Goal: Communication & Community: Share content

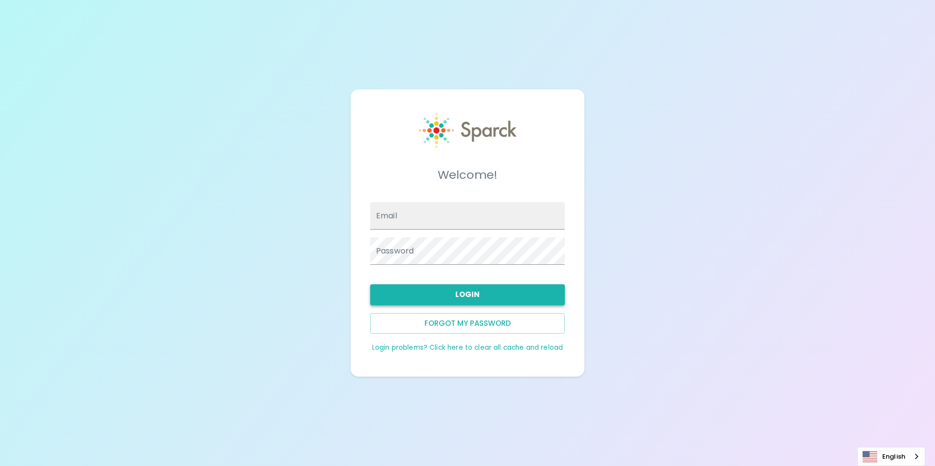
type input "[EMAIL_ADDRESS][DOMAIN_NAME]"
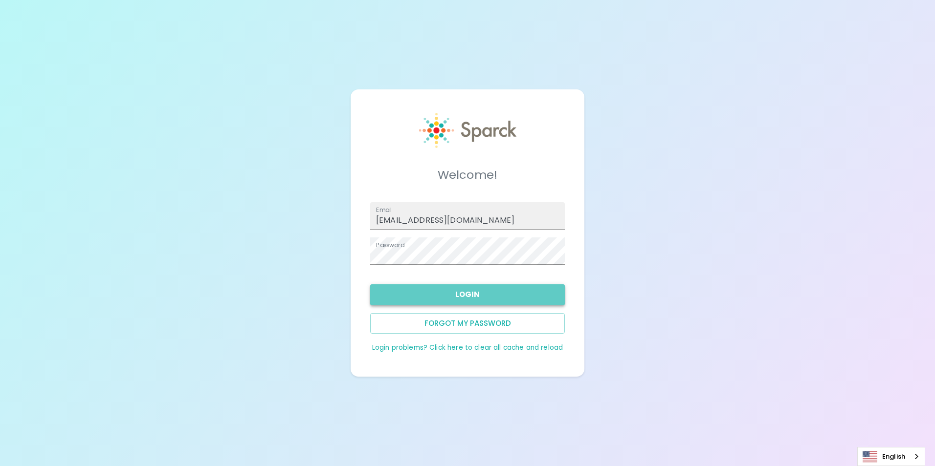
click at [495, 296] on button "Login" at bounding box center [467, 294] width 195 height 21
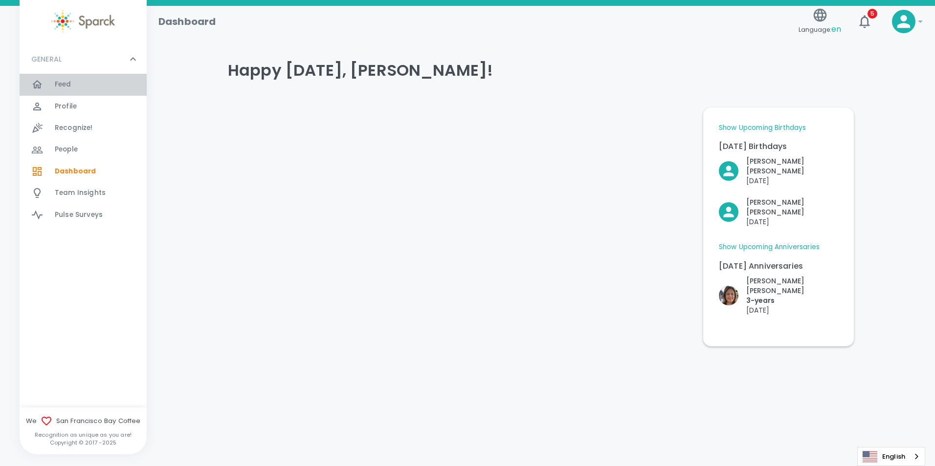
click at [58, 79] on span "Feed 0" at bounding box center [63, 85] width 17 height 14
click at [71, 82] on span "Feed" at bounding box center [63, 85] width 17 height 10
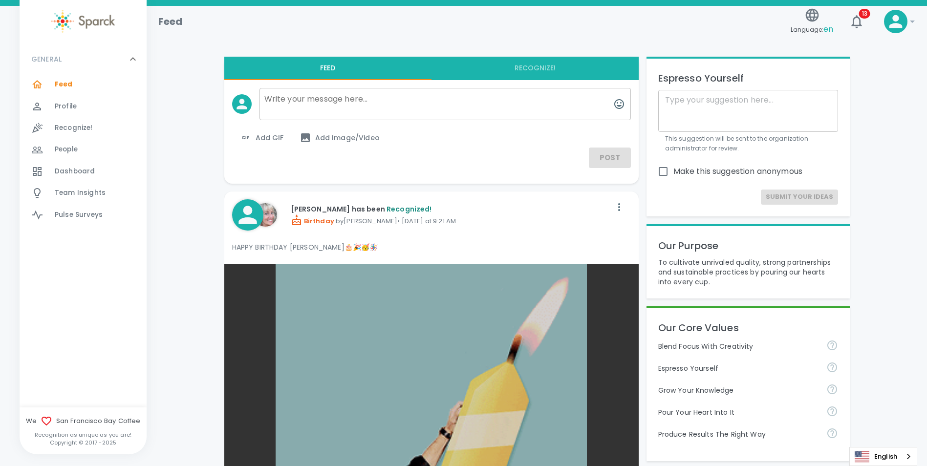
click at [306, 97] on textarea at bounding box center [445, 104] width 371 height 32
click at [340, 133] on span "Add Image/Video" at bounding box center [340, 138] width 80 height 12
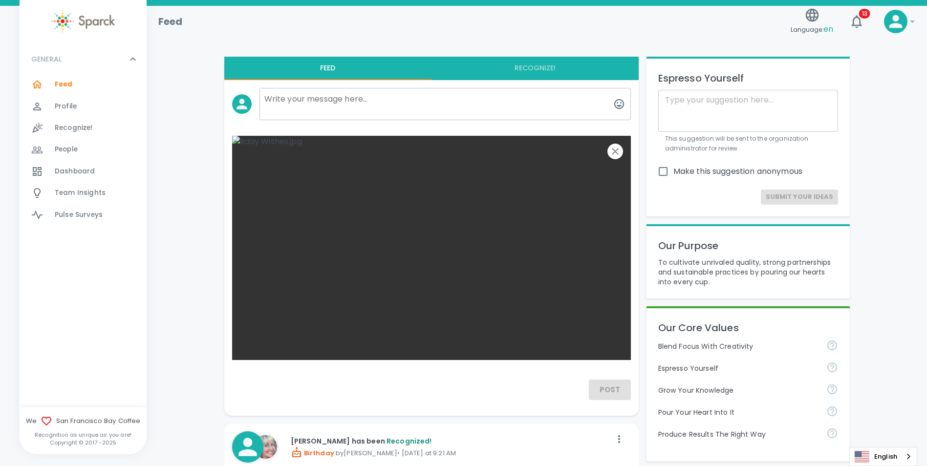
click at [551, 98] on textarea at bounding box center [445, 104] width 371 height 32
click at [484, 384] on div "Post" at bounding box center [431, 390] width 399 height 21
click at [323, 98] on textarea at bounding box center [445, 104] width 371 height 32
type textarea "Thanks everyone........."
click at [453, 31] on div "Feed Language: en 13 !" at bounding box center [533, 18] width 765 height 43
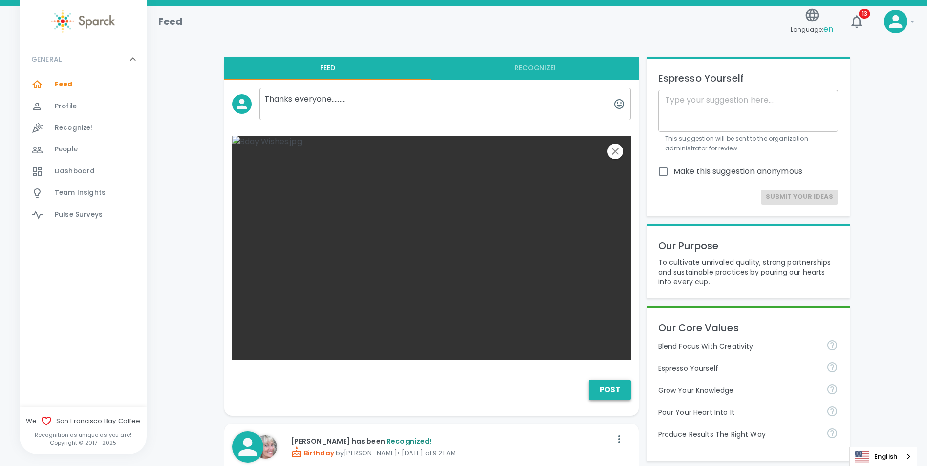
click at [611, 389] on button "Post" at bounding box center [610, 390] width 42 height 21
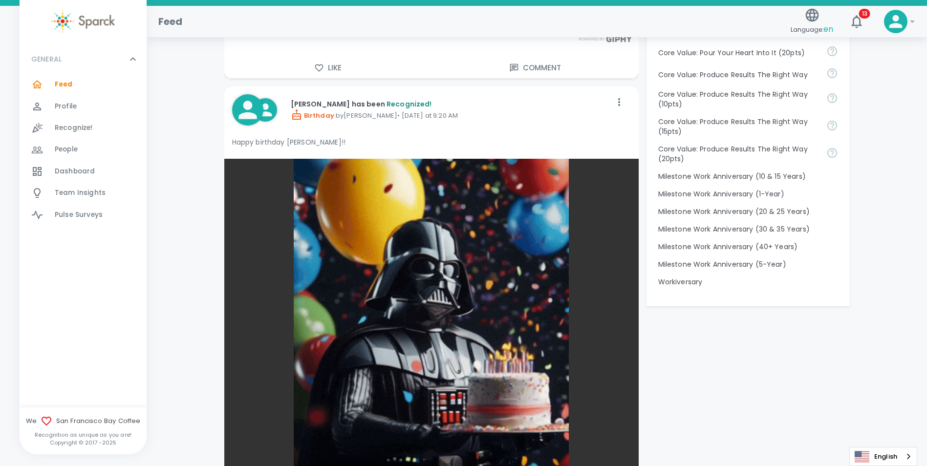
scroll to position [1026, 0]
